Goal: Task Accomplishment & Management: Use online tool/utility

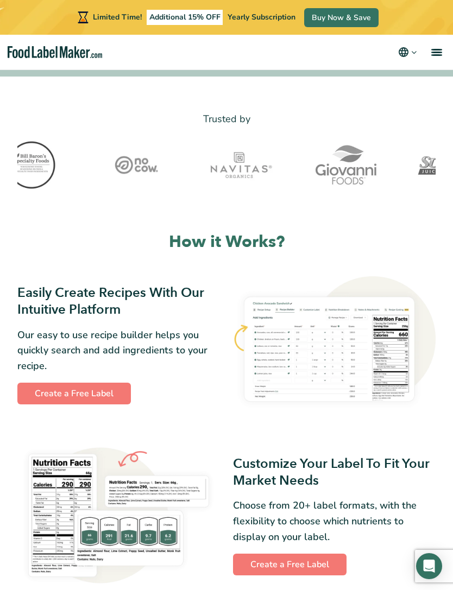
scroll to position [314, 0]
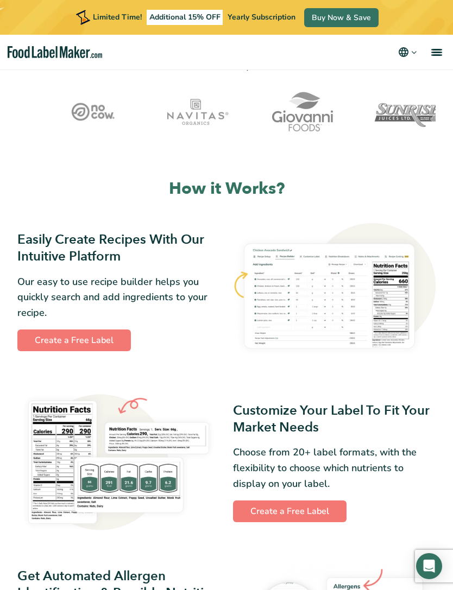
click at [76, 337] on link "Create a Free Label" at bounding box center [73, 341] width 113 height 22
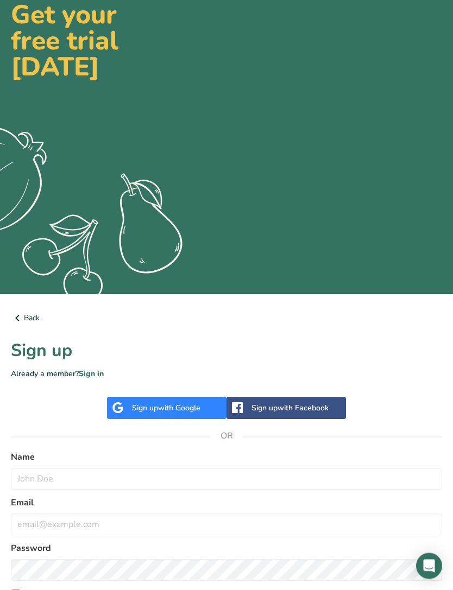
scroll to position [61, 0]
click at [183, 406] on span "with Google" at bounding box center [179, 408] width 42 height 10
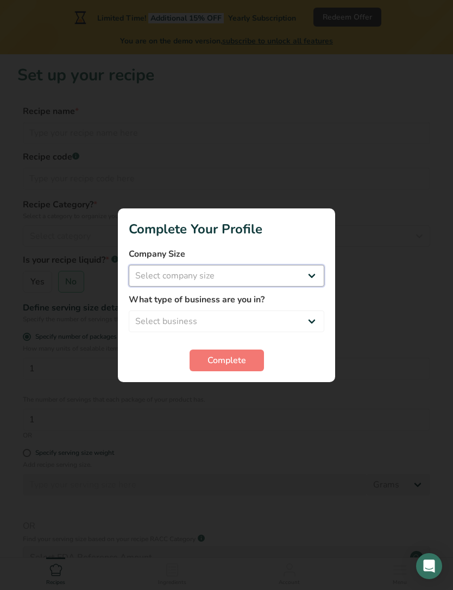
click at [263, 270] on select "Select company size Fewer than 10 Employees 10 to 50 Employees 51 to 500 Employ…" at bounding box center [226, 276] width 195 height 22
select select "1"
click at [306, 320] on select "Select business Packaged Food Manufacturer Restaurant & Cafe Bakery Meal Plans …" at bounding box center [226, 322] width 195 height 22
select select "8"
click at [244, 368] on button "Complete" at bounding box center [226, 361] width 74 height 22
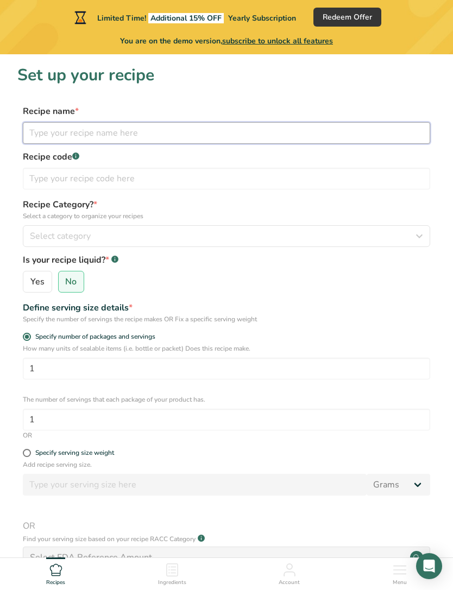
click at [124, 128] on input "text" at bounding box center [226, 133] width 407 height 22
